Goal: Transaction & Acquisition: Register for event/course

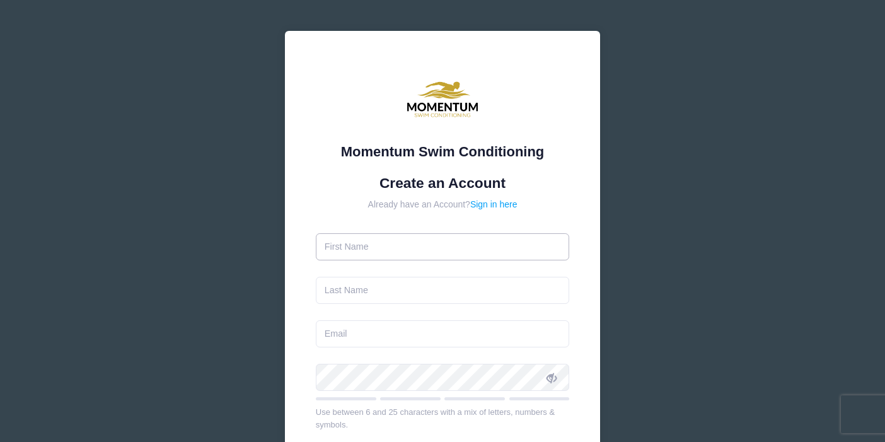
click at [419, 252] on input "text" at bounding box center [443, 246] width 254 height 27
type input "Emily"
type input "Elberts"
type input "[EMAIL_ADDRESS][DOMAIN_NAME]"
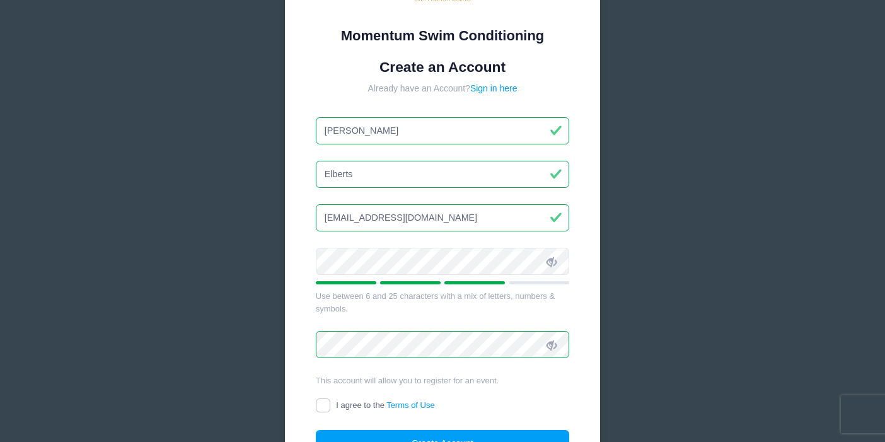
scroll to position [244, 0]
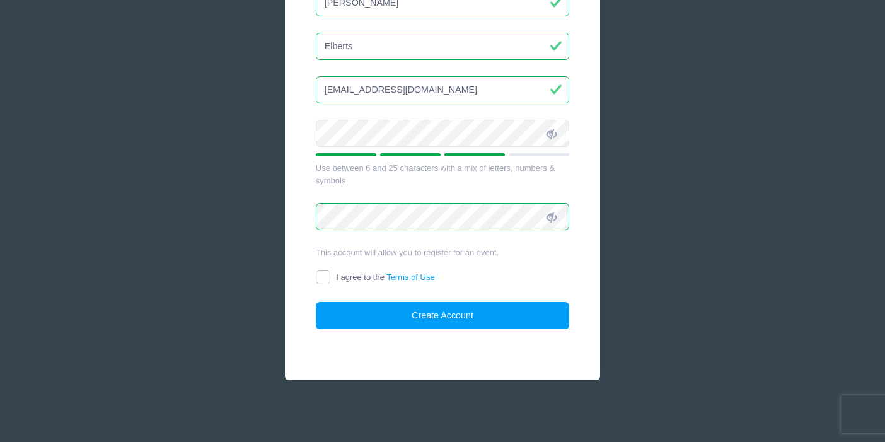
click at [321, 277] on input "I agree to the Terms of Use" at bounding box center [323, 278] width 15 height 15
checkbox input "true"
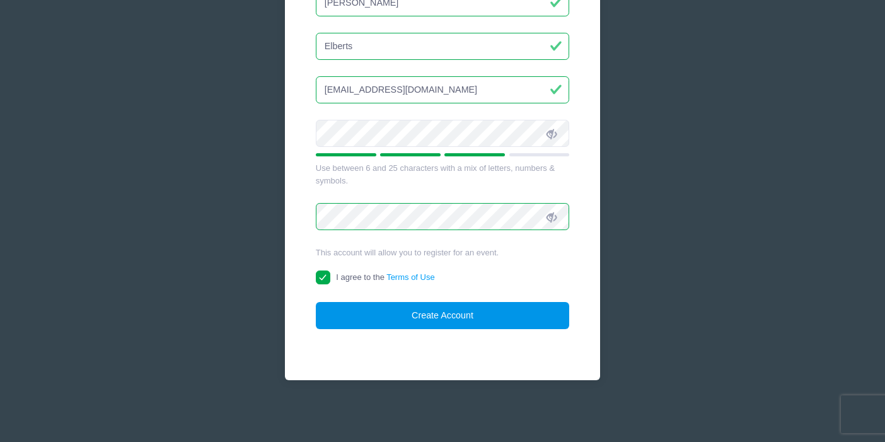
click at [414, 318] on button "Create Account" at bounding box center [443, 315] width 254 height 27
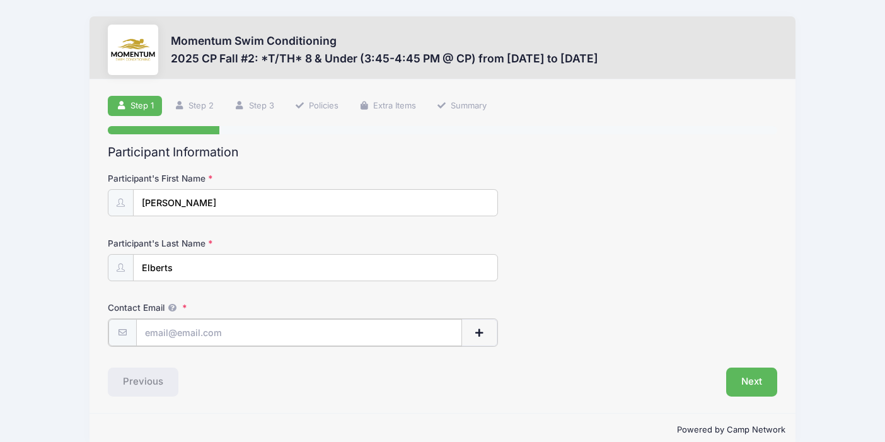
click at [373, 335] on input "Contact Email" at bounding box center [299, 332] width 326 height 27
type input "[EMAIL_ADDRESS][DOMAIN_NAME]"
click at [754, 381] on button "Next" at bounding box center [751, 380] width 51 height 29
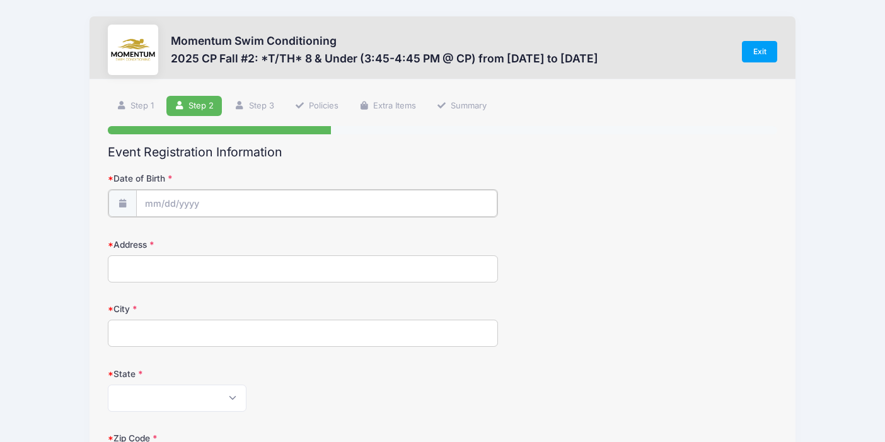
click at [342, 193] on input "Date of Birth" at bounding box center [317, 203] width 362 height 27
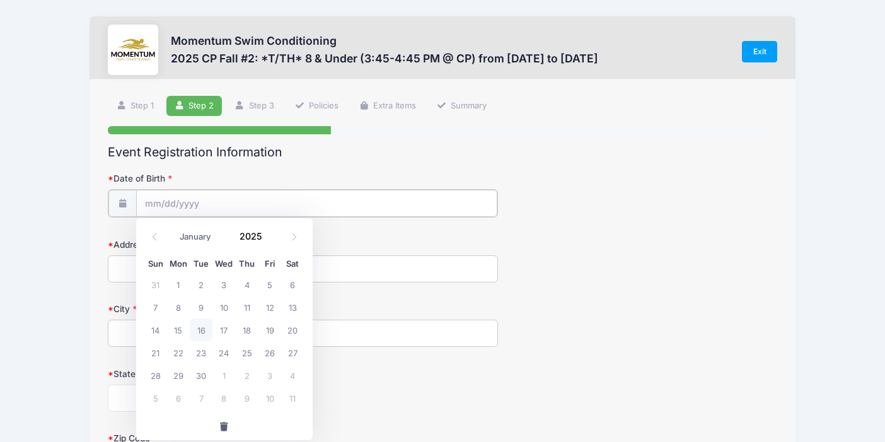
click at [344, 194] on input "Date of Birth" at bounding box center [317, 203] width 362 height 27
click at [270, 238] on span at bounding box center [270, 240] width 9 height 9
click at [271, 230] on span at bounding box center [270, 231] width 9 height 9
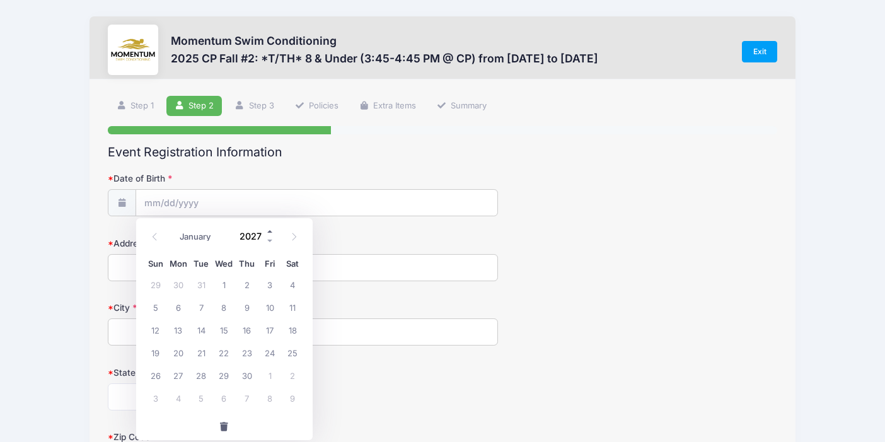
click at [271, 230] on span at bounding box center [270, 231] width 9 height 9
click at [270, 239] on span at bounding box center [270, 240] width 9 height 9
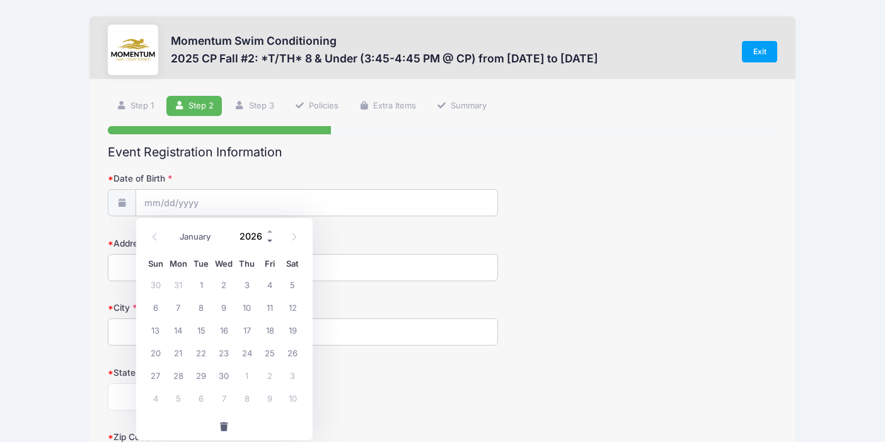
click at [270, 239] on span at bounding box center [270, 240] width 9 height 9
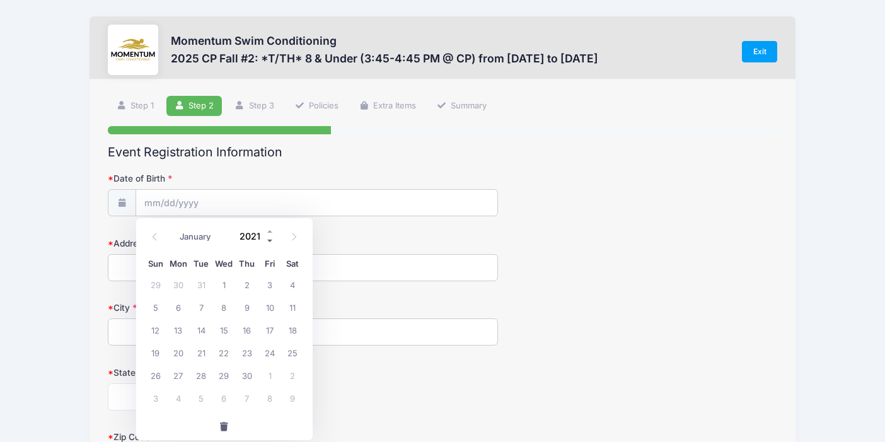
click at [270, 239] on span at bounding box center [270, 240] width 9 height 9
click at [270, 240] on span at bounding box center [270, 240] width 9 height 9
type input "2019"
click at [151, 235] on icon at bounding box center [155, 237] width 8 height 8
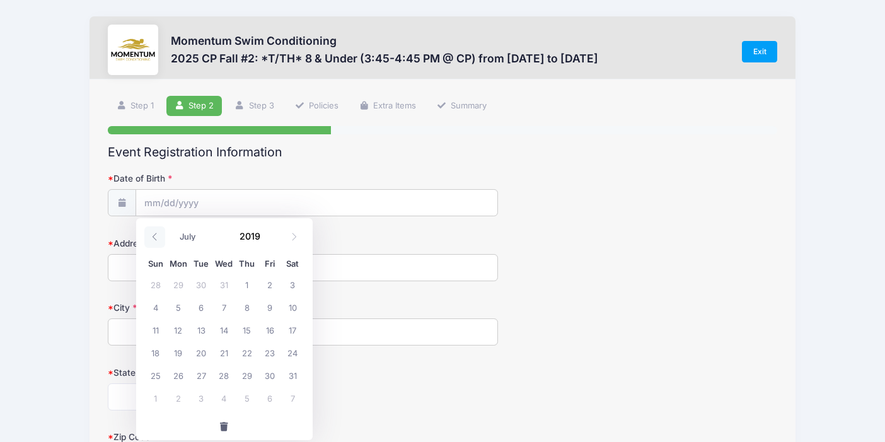
click at [151, 235] on icon at bounding box center [155, 237] width 8 height 8
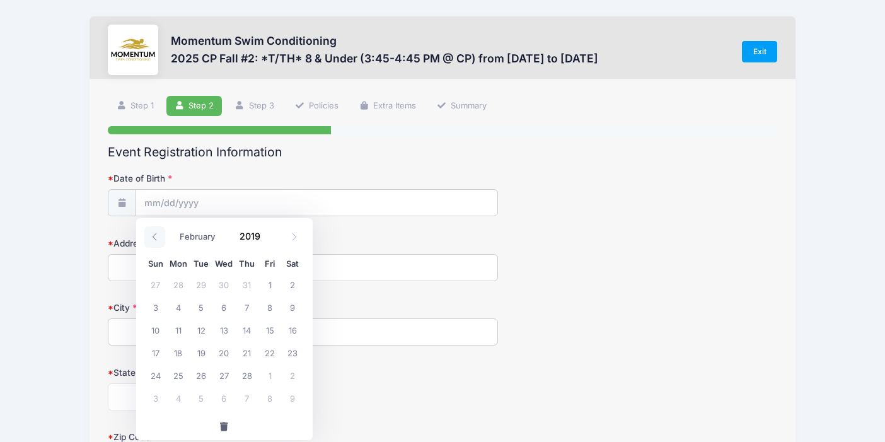
click at [151, 235] on icon at bounding box center [155, 237] width 8 height 8
select select "0"
click at [178, 329] on span "14" at bounding box center [178, 329] width 23 height 23
type input "[DATE]"
click at [171, 266] on input "Address" at bounding box center [303, 267] width 390 height 27
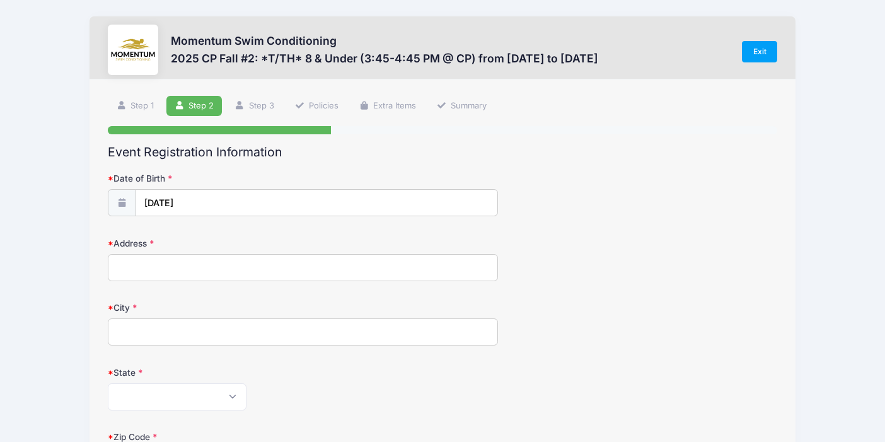
type input "[STREET_ADDRESS][PERSON_NAME]"
type input "Naperville"
select select "IL"
type input "60563"
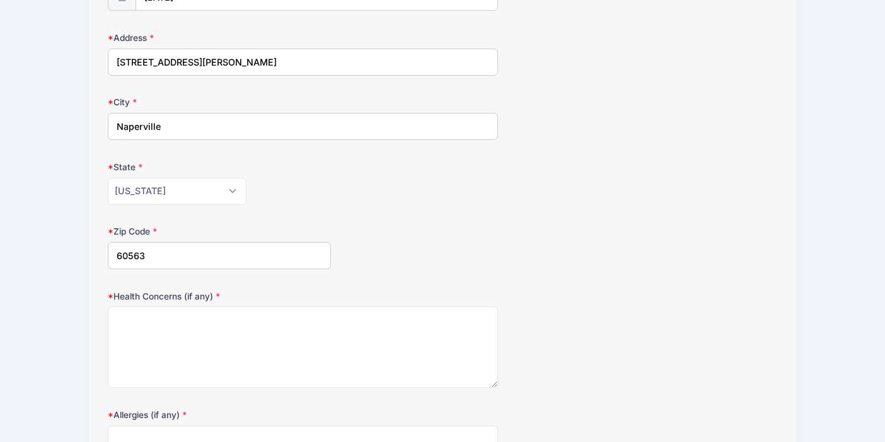
scroll to position [206, 0]
click at [281, 335] on textarea "Health Concerns (if any)" at bounding box center [303, 346] width 390 height 81
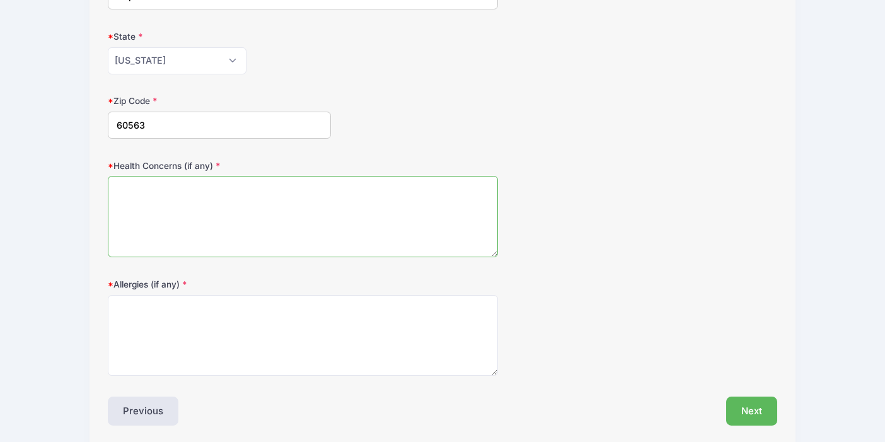
scroll to position [337, 0]
type textarea "None"
click at [189, 338] on textarea "Allergies (if any)" at bounding box center [303, 335] width 390 height 81
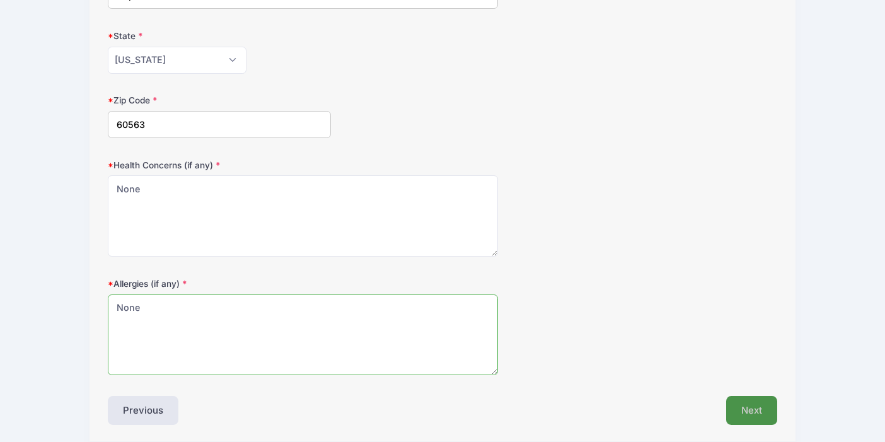
type textarea "None"
click at [737, 408] on button "Next" at bounding box center [751, 410] width 51 height 29
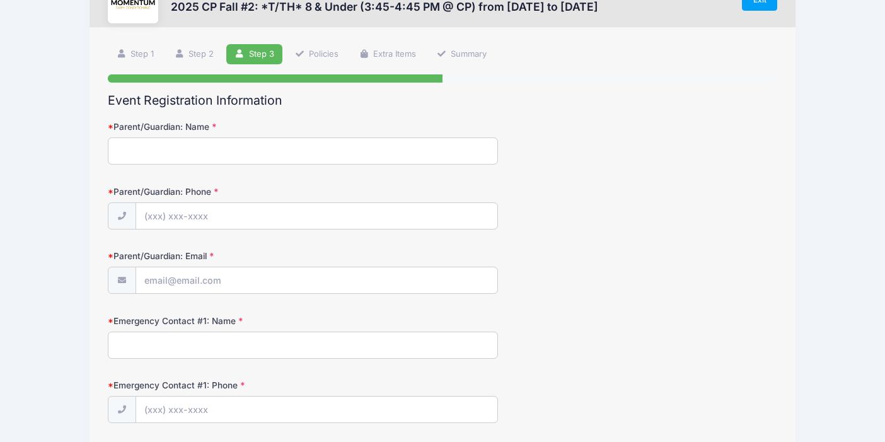
scroll to position [0, 0]
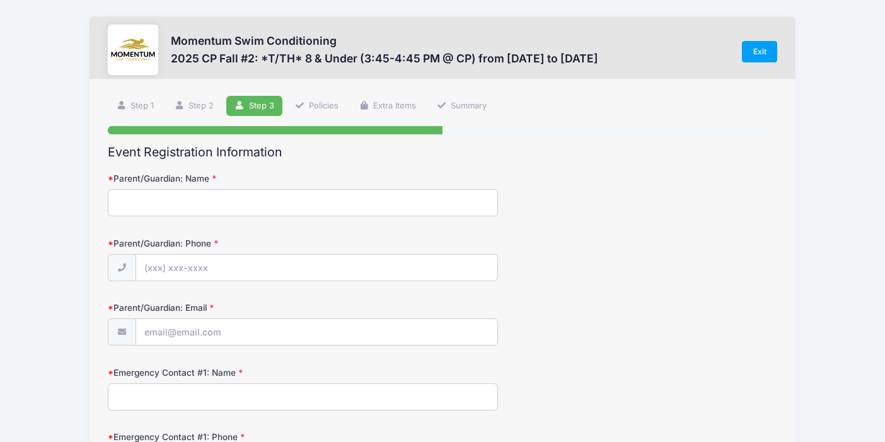
click at [244, 200] on input "Parent/Guardian: Name" at bounding box center [303, 202] width 390 height 27
type input "[PERSON_NAME]"
click at [231, 269] on input "Parent/Guardian: Phone" at bounding box center [317, 268] width 362 height 27
type input "[PHONE_NUMBER]"
click at [210, 331] on input "Parent/Guardian: Email" at bounding box center [317, 332] width 362 height 27
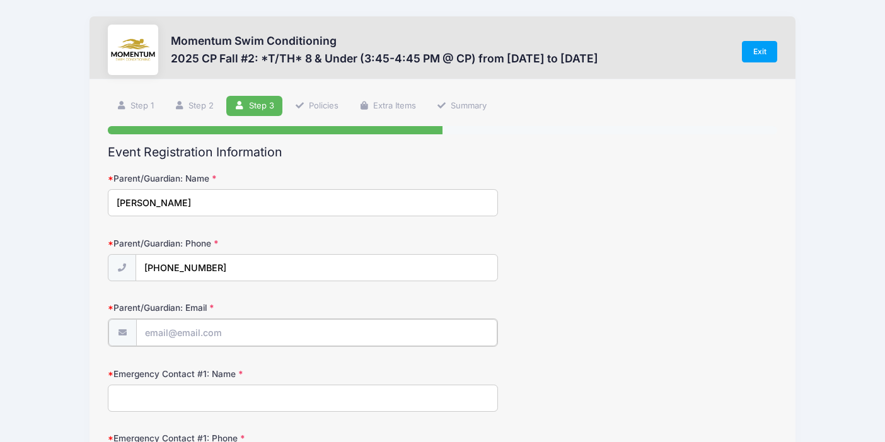
type input "[EMAIL_ADDRESS][DOMAIN_NAME]"
click at [227, 392] on input "Emergency Contact #1: Name" at bounding box center [303, 396] width 390 height 27
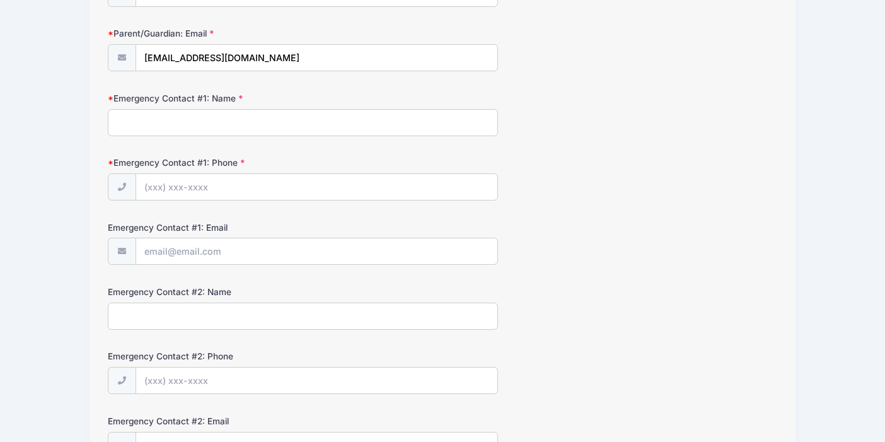
scroll to position [276, 0]
type input "[PERSON_NAME]"
click at [275, 182] on input "Emergency Contact #1: Phone" at bounding box center [317, 186] width 362 height 27
type input "[PHONE_NUMBER]"
click at [178, 245] on input "Emergency Contact #1: Email" at bounding box center [317, 250] width 362 height 27
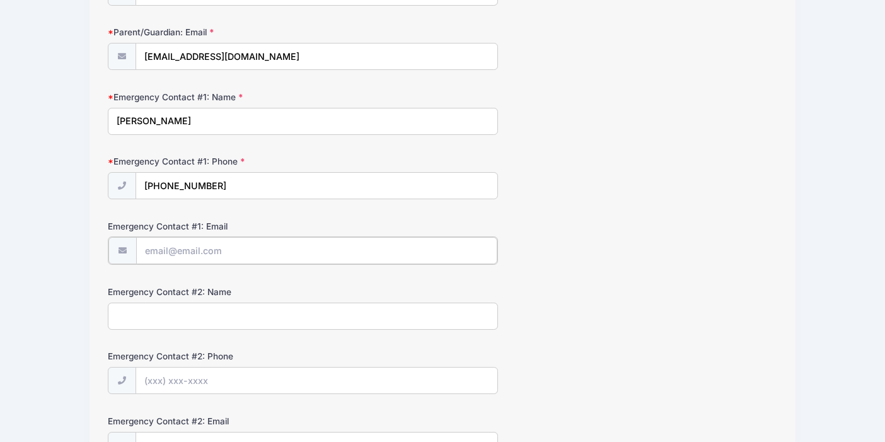
type input "[EMAIL_ADDRESS][DOMAIN_NAME]"
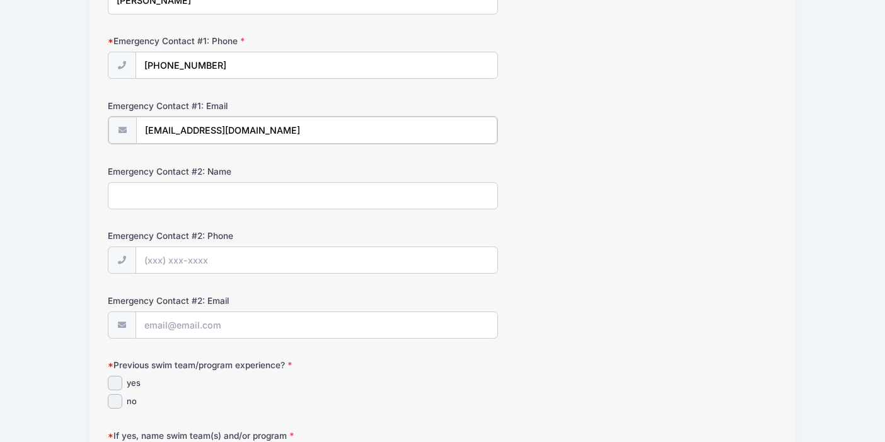
scroll to position [406, 0]
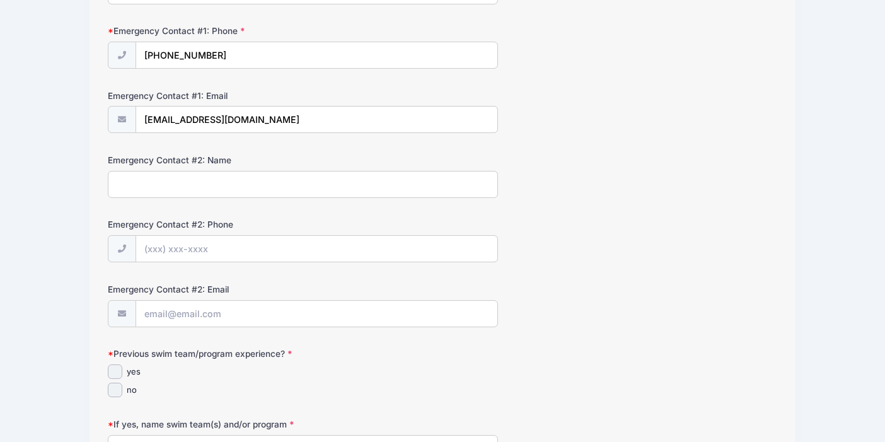
click at [199, 189] on input "Emergency Contact #2: Name" at bounding box center [303, 184] width 390 height 27
type input "[PERSON_NAME] (Nanny)"
click at [204, 247] on input "Emergency Contact #2: Phone" at bounding box center [317, 249] width 362 height 27
paste input "(163) 046-1837"
click at [154, 247] on input "(163) 046-1837" at bounding box center [317, 249] width 362 height 27
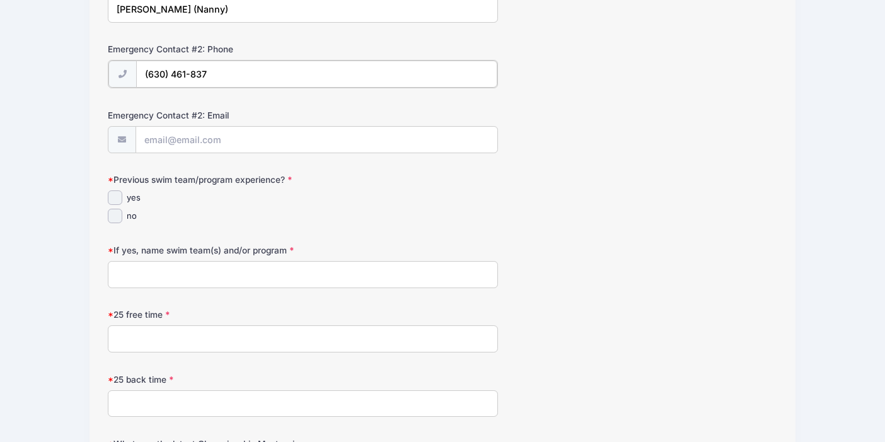
scroll to position [583, 0]
type input "(630) 461-837"
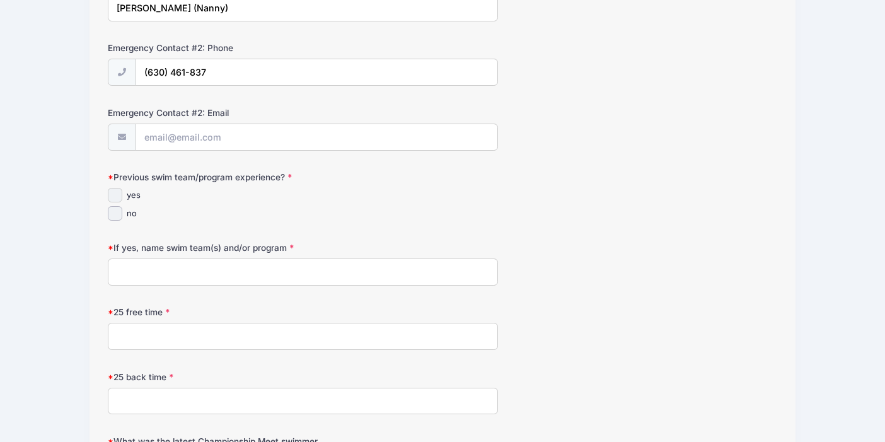
click at [115, 192] on input "yes" at bounding box center [115, 195] width 15 height 15
checkbox input "true"
click at [187, 268] on input "If yes, name swim team(s) and/or program" at bounding box center [303, 272] width 390 height 27
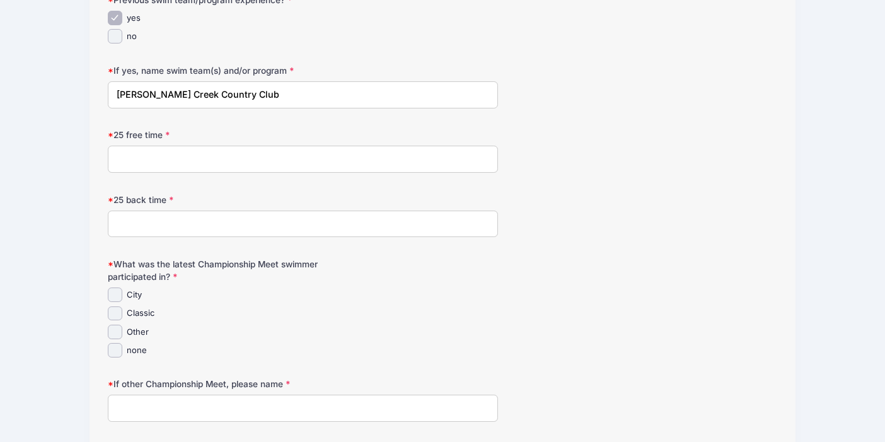
scroll to position [757, 0]
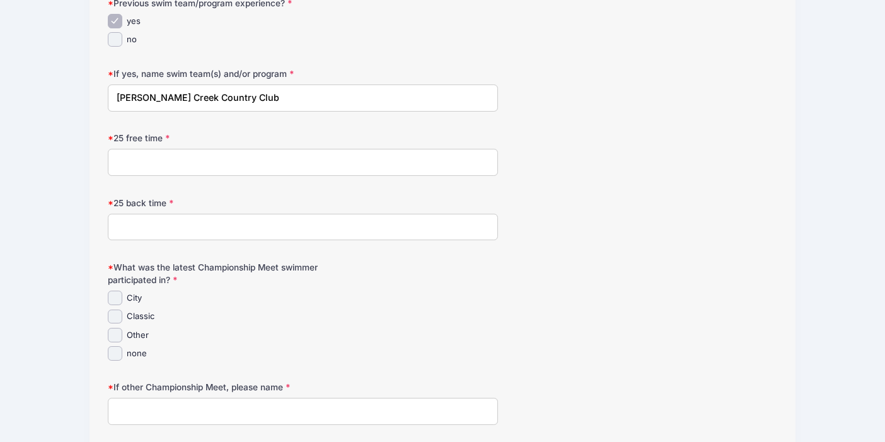
type input "[PERSON_NAME] Creek Country Club"
click at [120, 320] on input "Classic" at bounding box center [115, 317] width 15 height 15
checkbox input "true"
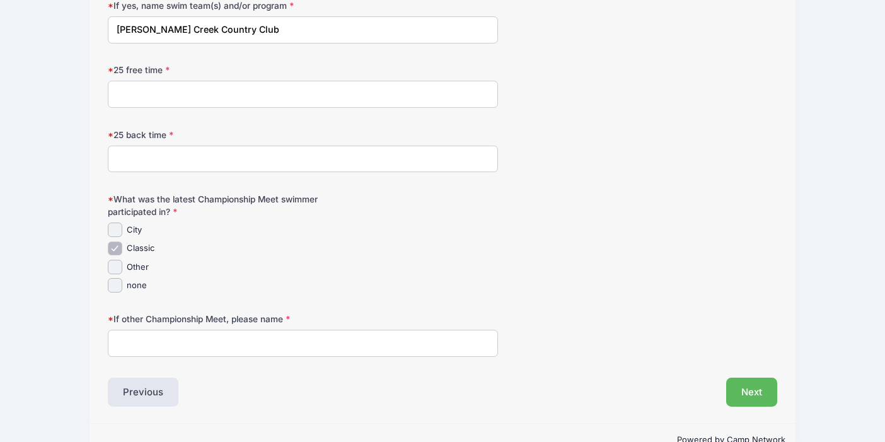
scroll to position [826, 0]
click at [196, 98] on input "25 free time" at bounding box center [303, 92] width 390 height 27
type input "29.53"
click at [150, 155] on input "25 back time" at bounding box center [303, 157] width 390 height 27
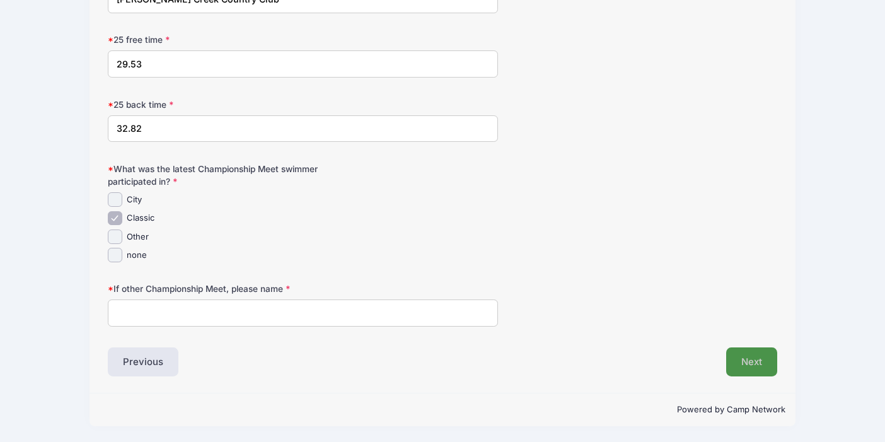
type input "32.82"
click at [744, 366] on button "Next" at bounding box center [751, 361] width 51 height 29
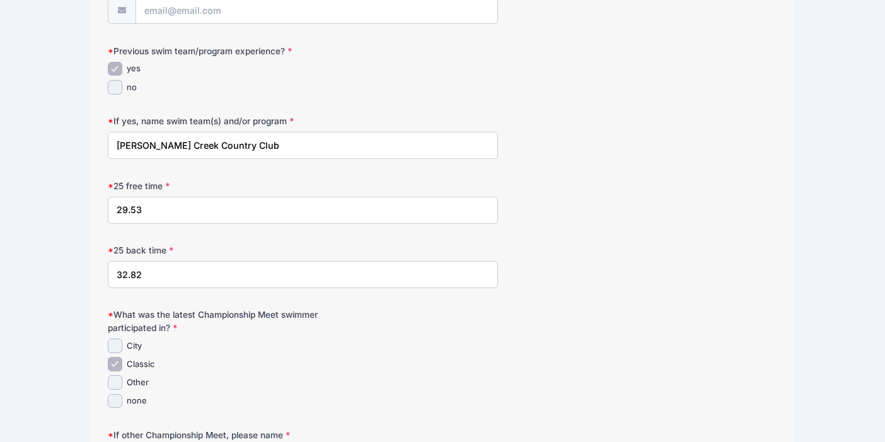
scroll to position [559, 0]
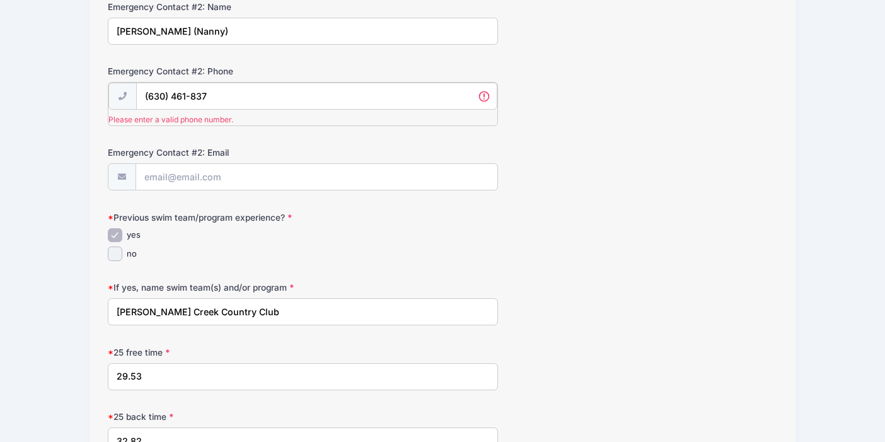
click at [357, 92] on input "(630) 461-837" at bounding box center [317, 96] width 362 height 27
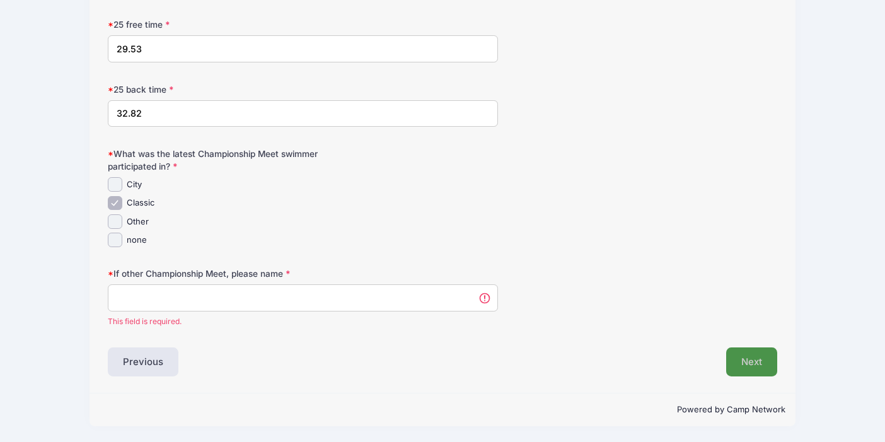
type input "[PHONE_NUMBER]"
click at [749, 372] on button "Next" at bounding box center [751, 361] width 51 height 29
click at [305, 296] on input "If other Championship Meet, please name" at bounding box center [303, 297] width 390 height 27
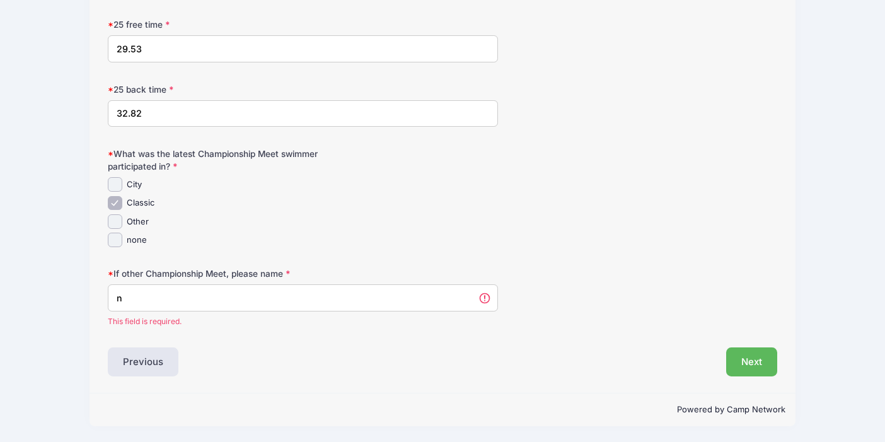
scroll to position [855, 0]
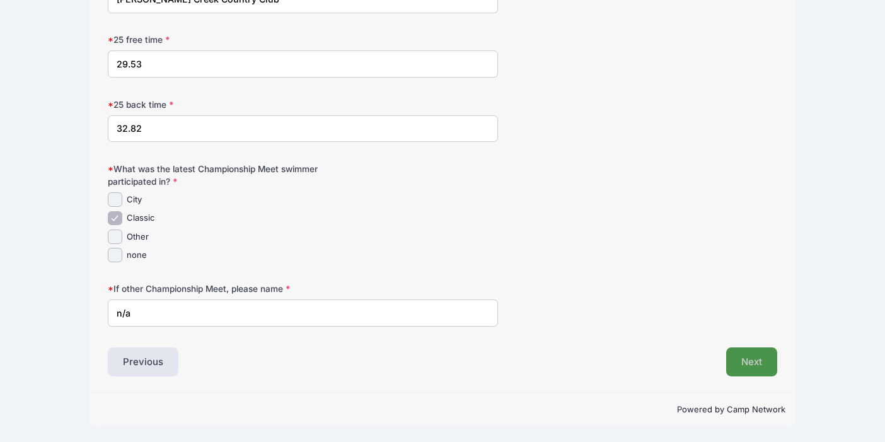
type input "n/a"
click at [752, 356] on button "Next" at bounding box center [751, 361] width 51 height 29
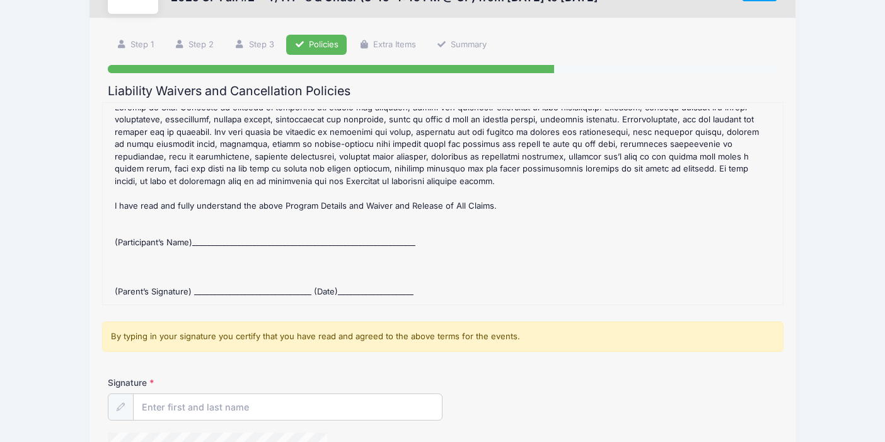
scroll to position [62, 0]
click at [254, 233] on div "2025 CP Fall #2: *T/TH* 8 & Under (3:45-4:45 PM @ CP) Refund Policy : CANCELLAT…" at bounding box center [443, 202] width 668 height 189
click at [251, 241] on div "2025 CP Fall #2: *T/TH* 8 & Under (3:45-4:45 PM @ CP) Refund Policy : CANCELLAT…" at bounding box center [443, 202] width 668 height 189
click at [180, 409] on input "Signature" at bounding box center [288, 407] width 308 height 27
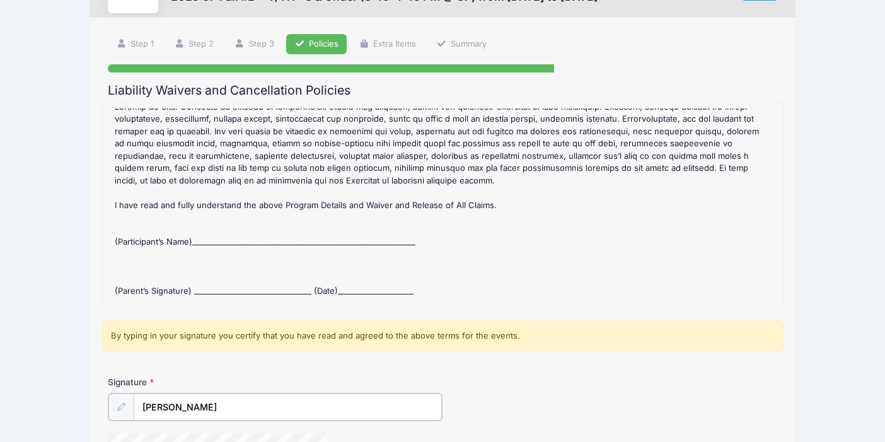
scroll to position [238, 0]
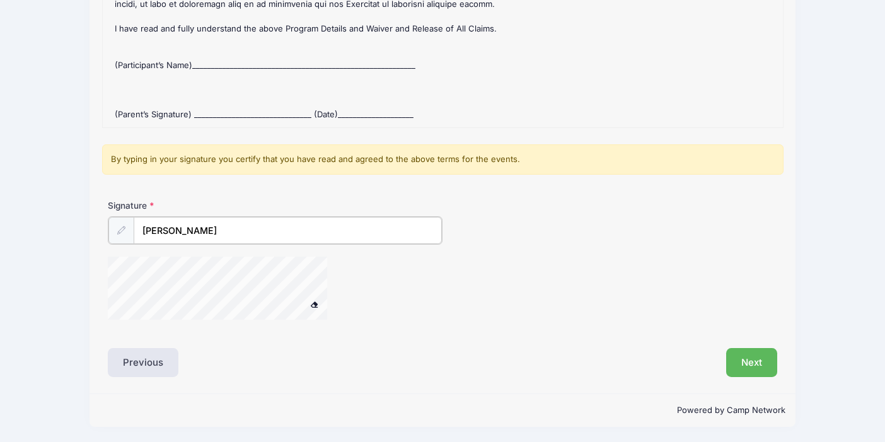
click at [305, 300] on div at bounding box center [234, 290] width 252 height 67
drag, startPoint x: 176, startPoint y: 228, endPoint x: 122, endPoint y: 225, distance: 53.7
click at [122, 225] on div "[PERSON_NAME]" at bounding box center [275, 230] width 335 height 28
type input "[PERSON_NAME]"
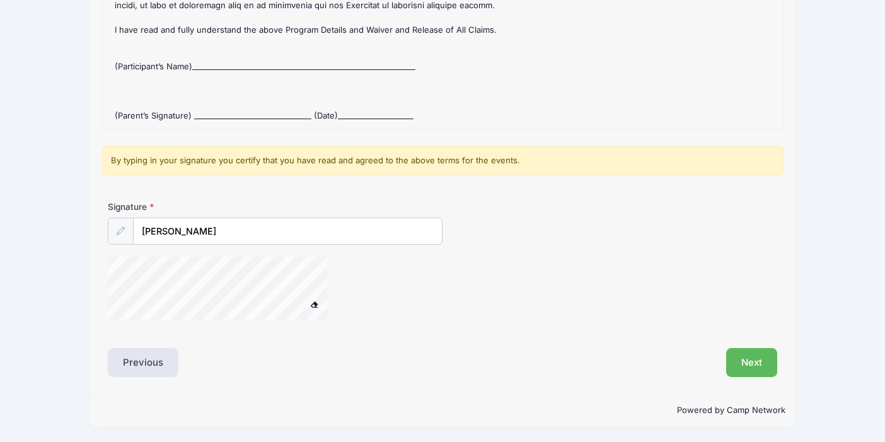
click at [231, 59] on div "2025 CP Fall #2: *T/TH* 8 & Under (3:45-4:45 PM @ CP) Refund Policy : CANCELLAT…" at bounding box center [443, 27] width 668 height 189
click at [225, 67] on div "2025 CP Fall #2: *T/TH* 8 & Under (3:45-4:45 PM @ CP) Refund Policy : CANCELLAT…" at bounding box center [443, 27] width 668 height 189
click at [742, 359] on button "Next" at bounding box center [751, 362] width 51 height 29
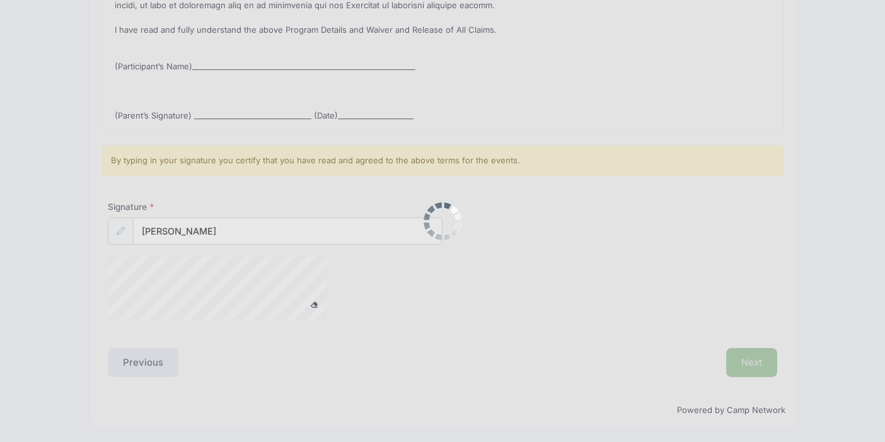
scroll to position [0, 0]
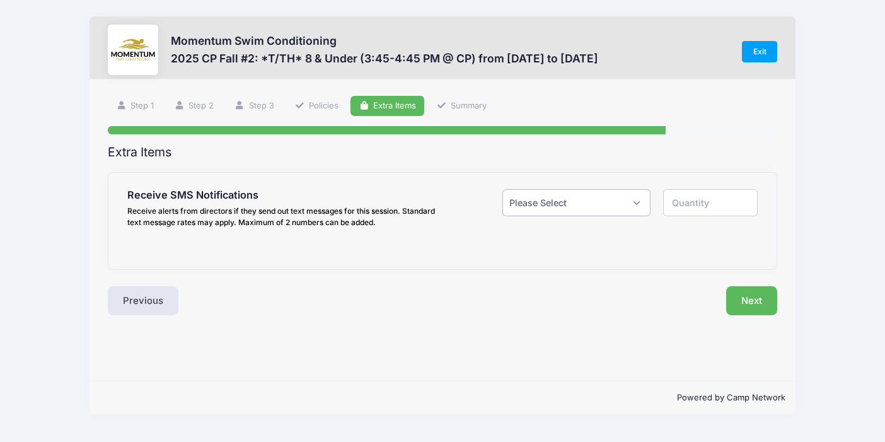
click at [577, 209] on select "Please Select Yes ($0.00) No" at bounding box center [577, 202] width 149 height 27
select select "1"
type input "1"
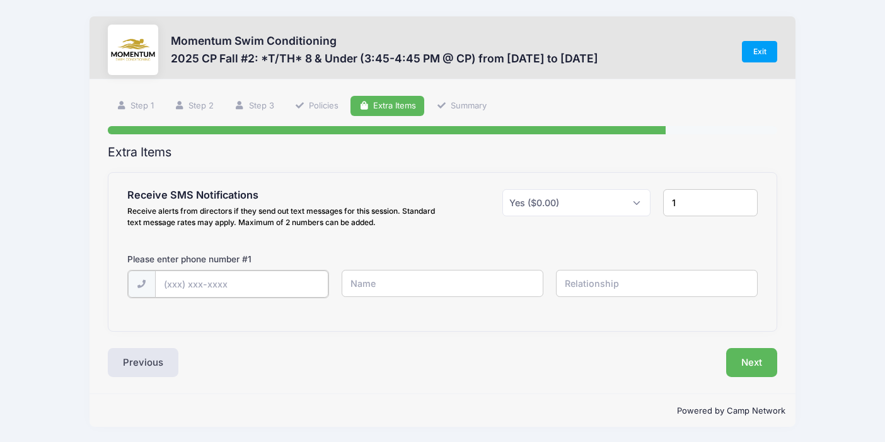
click at [260, 276] on input "text" at bounding box center [241, 284] width 173 height 27
type input "[PHONE_NUMBER]"
click at [761, 364] on button "Next" at bounding box center [751, 361] width 51 height 29
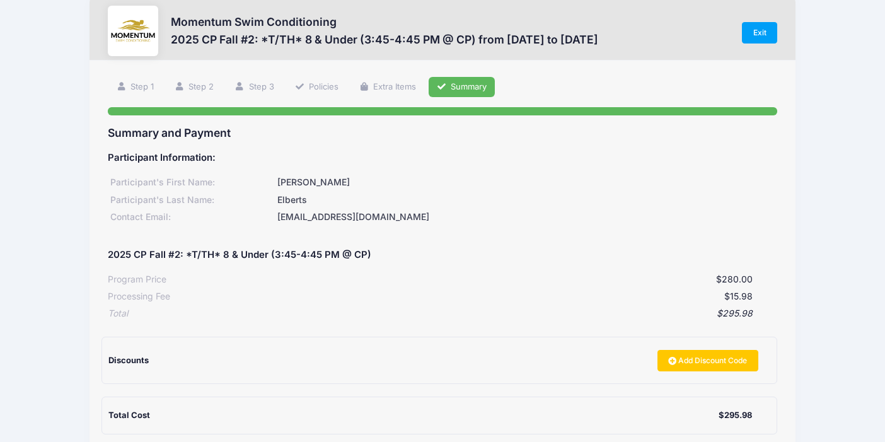
scroll to position [156, 0]
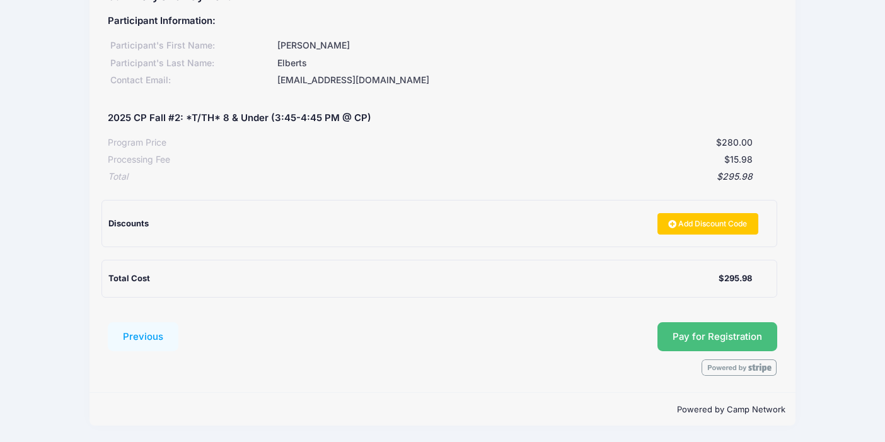
click at [700, 337] on button "Pay for Registration" at bounding box center [718, 336] width 120 height 29
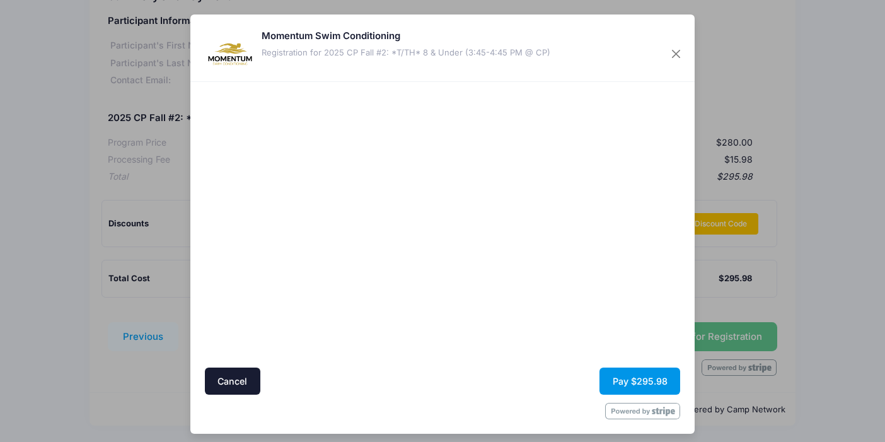
click at [650, 388] on button "Pay $295.98" at bounding box center [640, 381] width 81 height 27
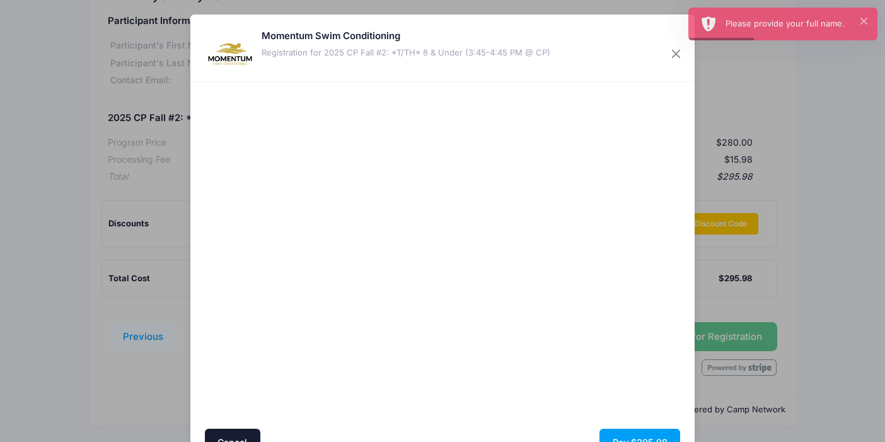
scroll to position [67, 0]
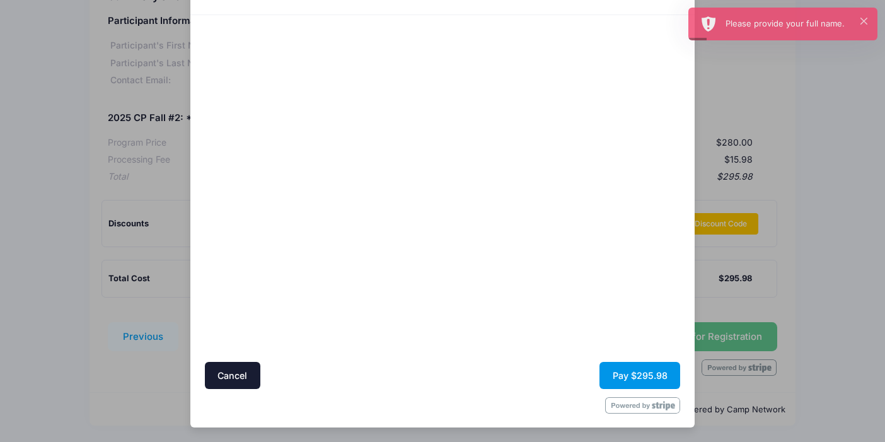
click at [637, 385] on button "Pay $295.98" at bounding box center [640, 375] width 81 height 27
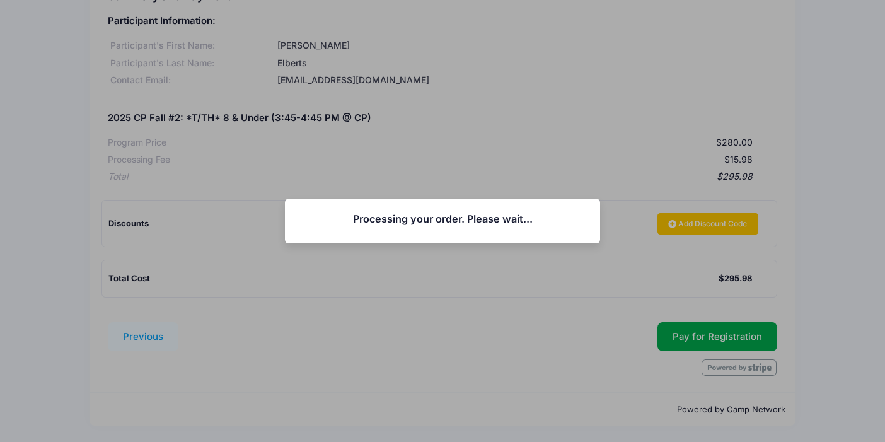
click at [516, 306] on div "Processing your order. Please wait... Continue Close" at bounding box center [442, 221] width 885 height 442
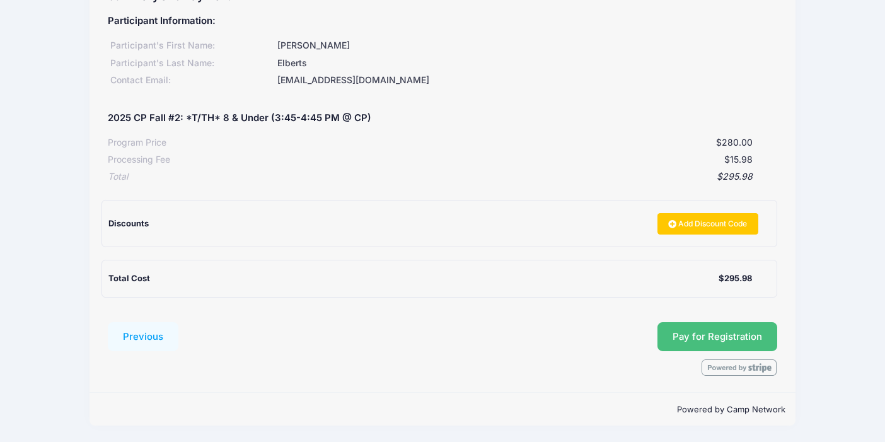
click at [691, 335] on button "Pay for Registration" at bounding box center [718, 336] width 120 height 29
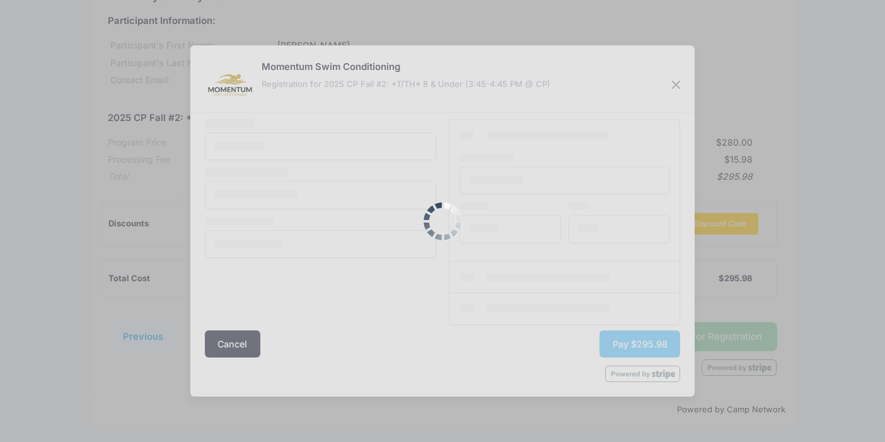
scroll to position [0, 0]
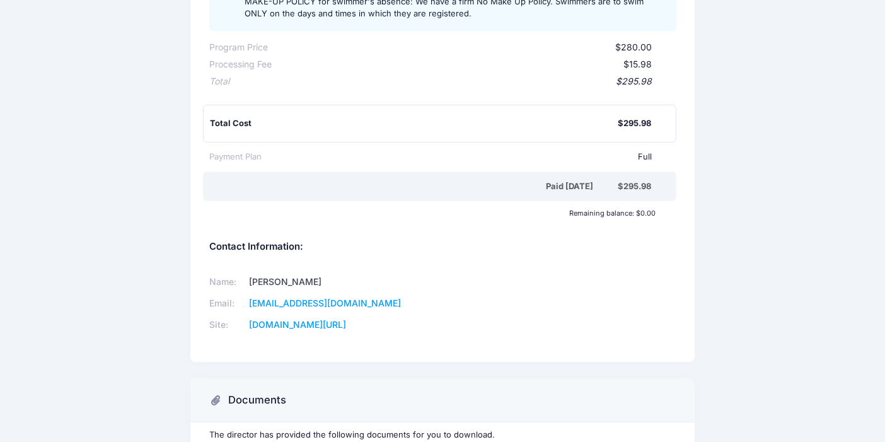
scroll to position [384, 0]
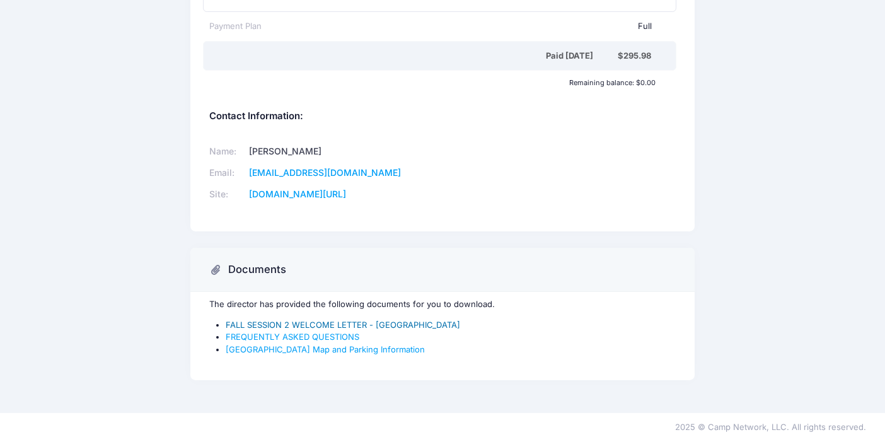
click at [340, 325] on link "FALL SESSION 2 WELCOME LETTER - [GEOGRAPHIC_DATA]" at bounding box center [343, 325] width 235 height 10
click at [346, 339] on link "FREQUENTLY ASKED QUESTIONS" at bounding box center [293, 337] width 134 height 10
click at [327, 353] on link "[GEOGRAPHIC_DATA] Map and Parking Information" at bounding box center [325, 349] width 199 height 10
